Goal: Find specific page/section: Find specific page/section

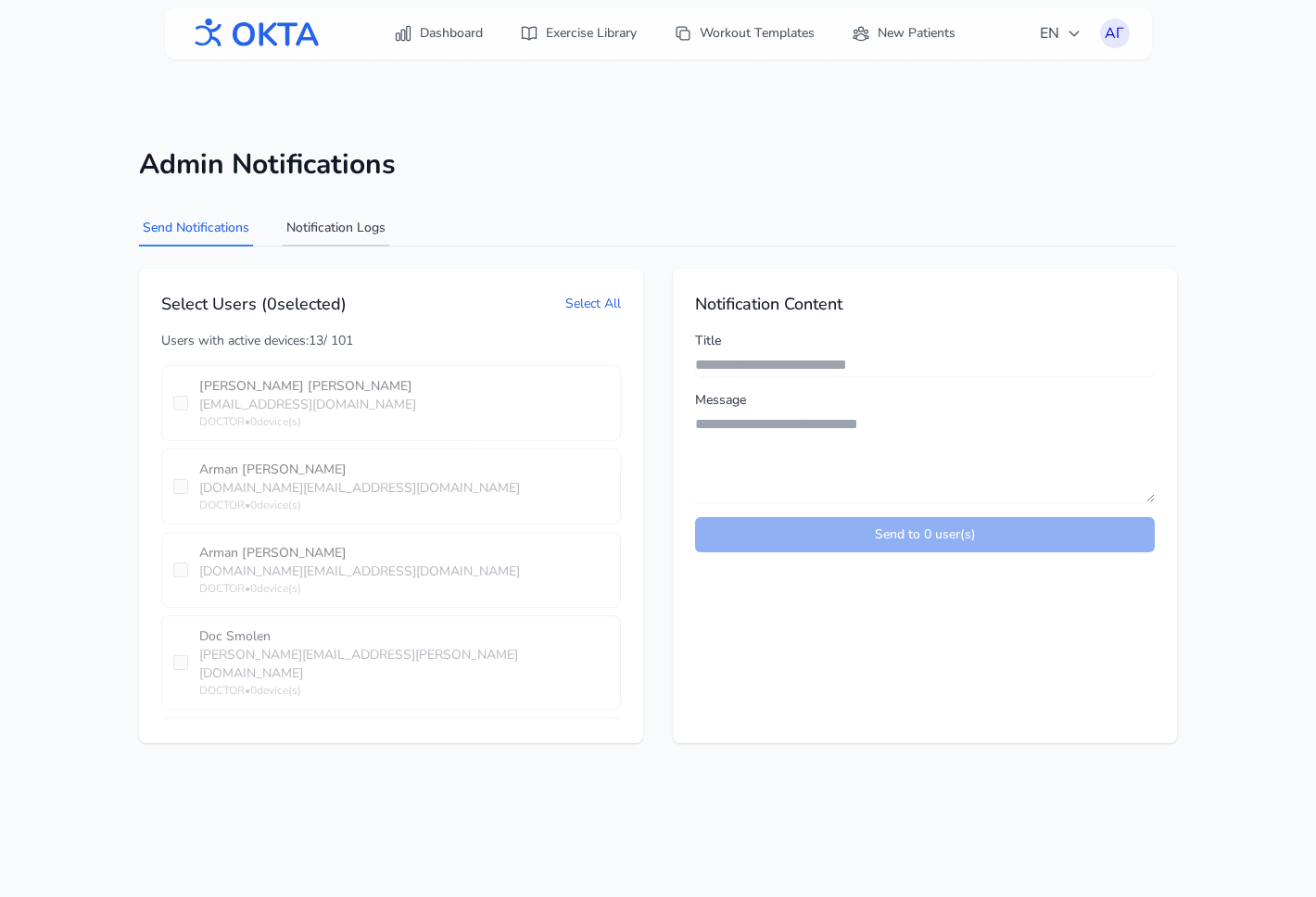
click at [342, 233] on button "Notification Logs" at bounding box center [336, 228] width 107 height 35
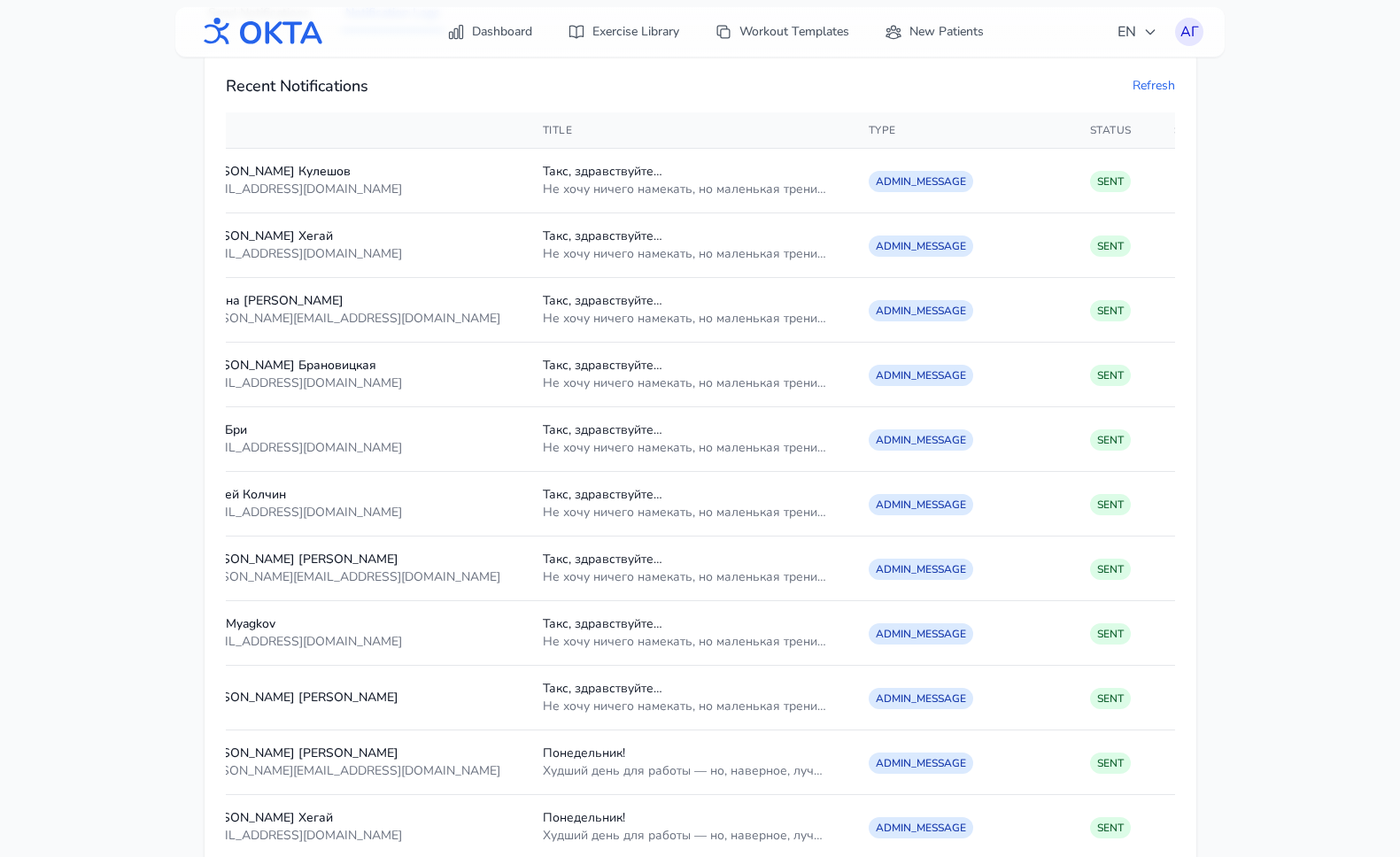
scroll to position [0, 90]
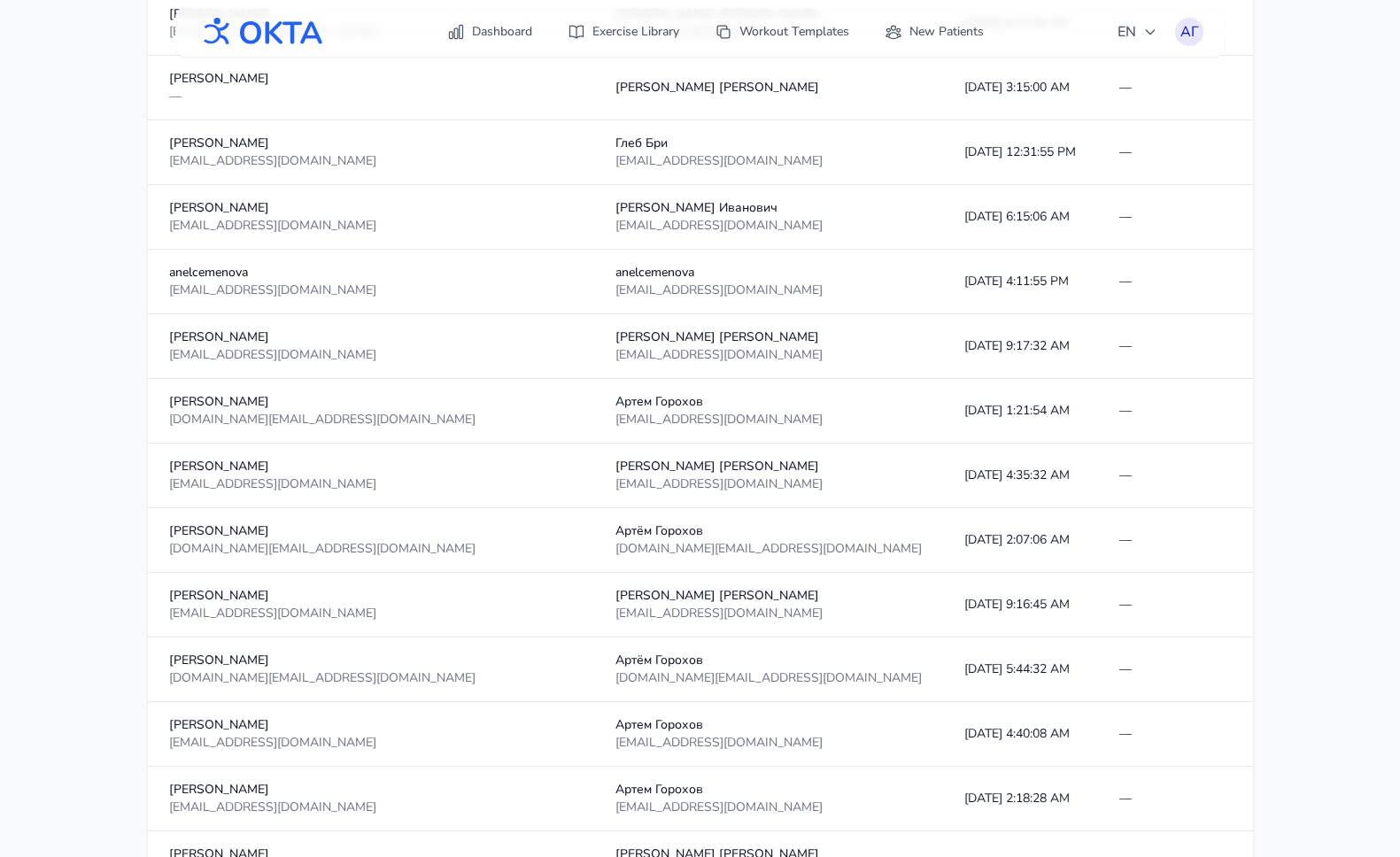
scroll to position [1296, 0]
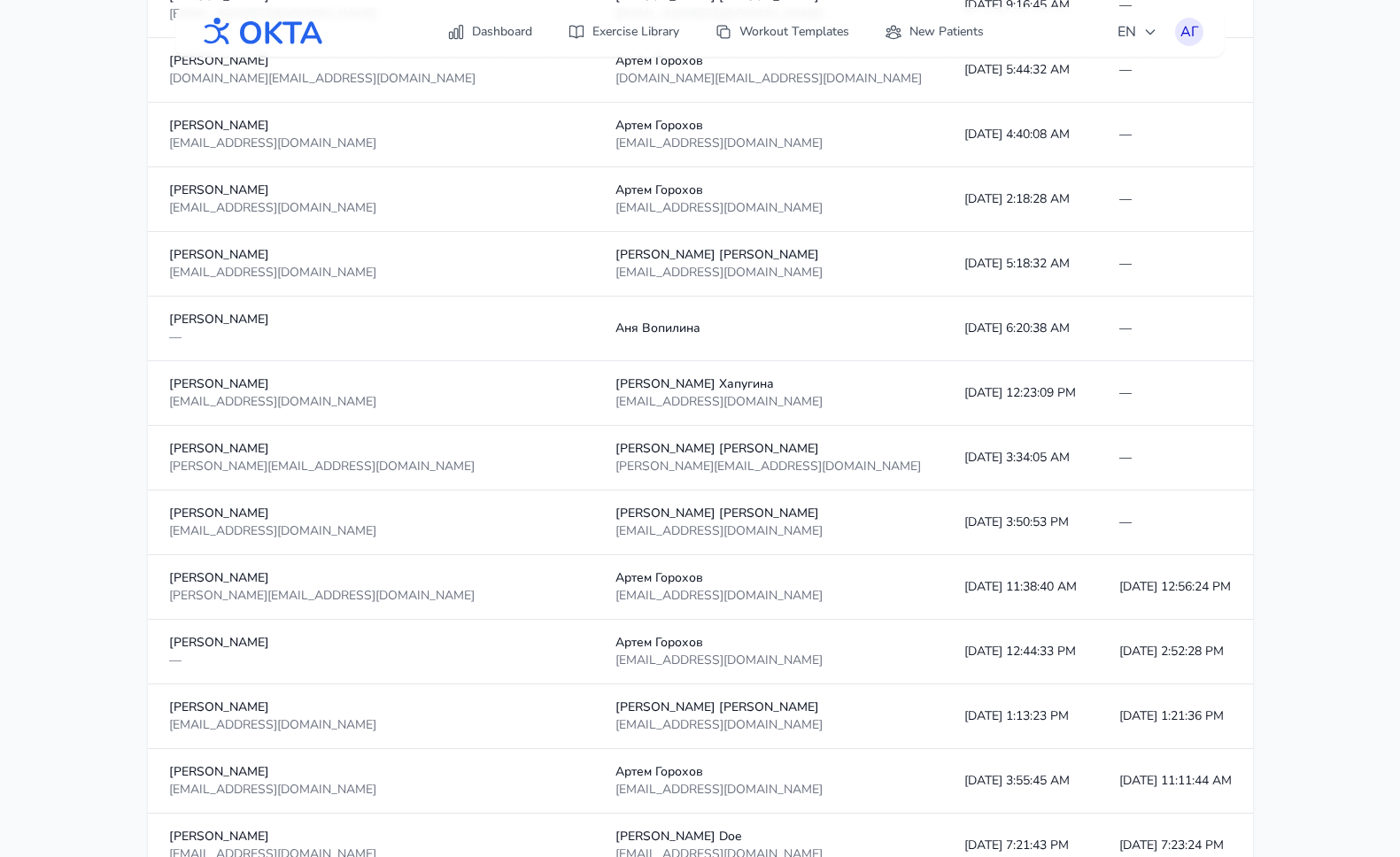
click at [1281, 232] on main "Workout Analytics Date Filter Start Date End Date Apply Filter Clear Filter Wor…" at bounding box center [700, 665] width 1400 height 3697
